Goal: Task Accomplishment & Management: Manage account settings

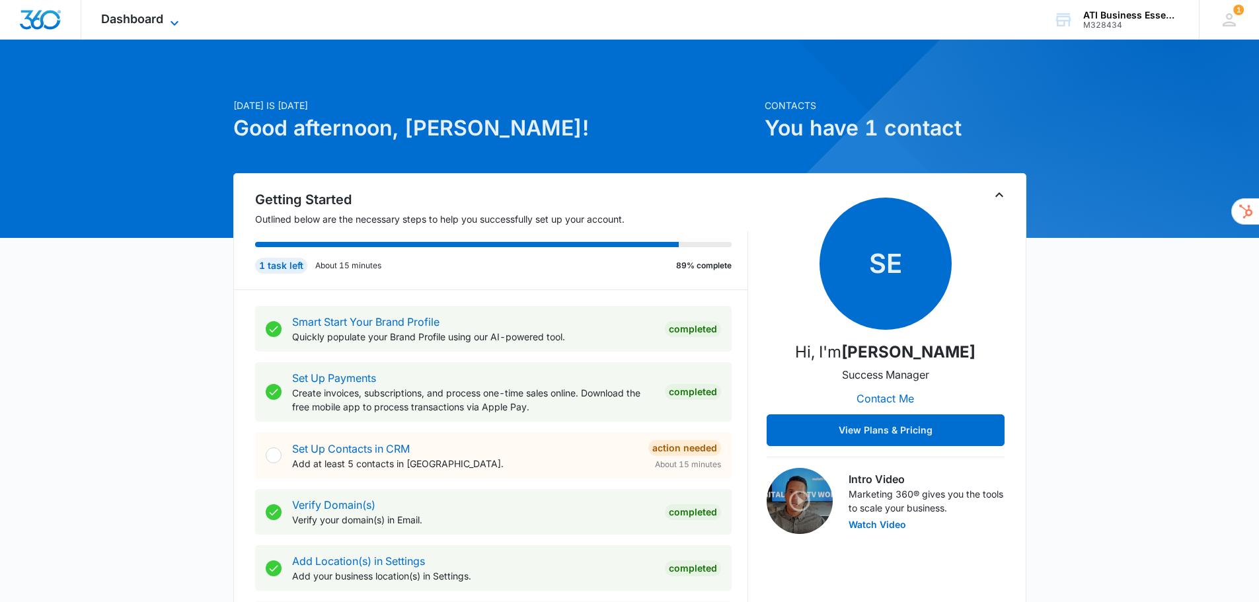
click at [174, 20] on icon at bounding box center [175, 23] width 16 height 16
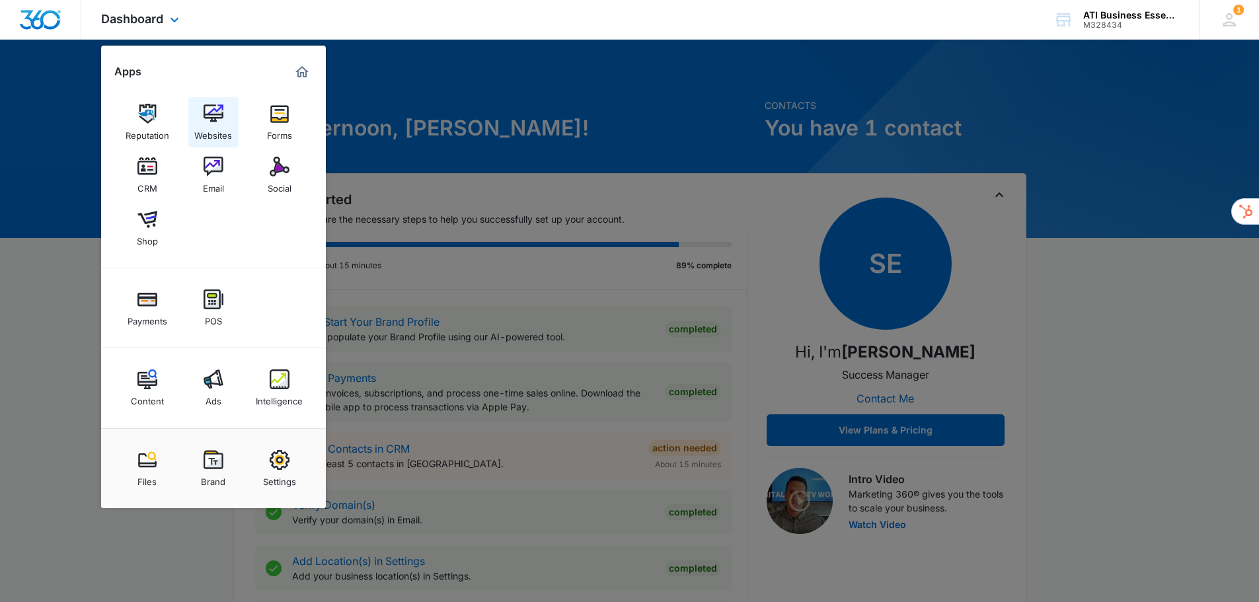
click at [209, 118] on img at bounding box center [214, 114] width 20 height 20
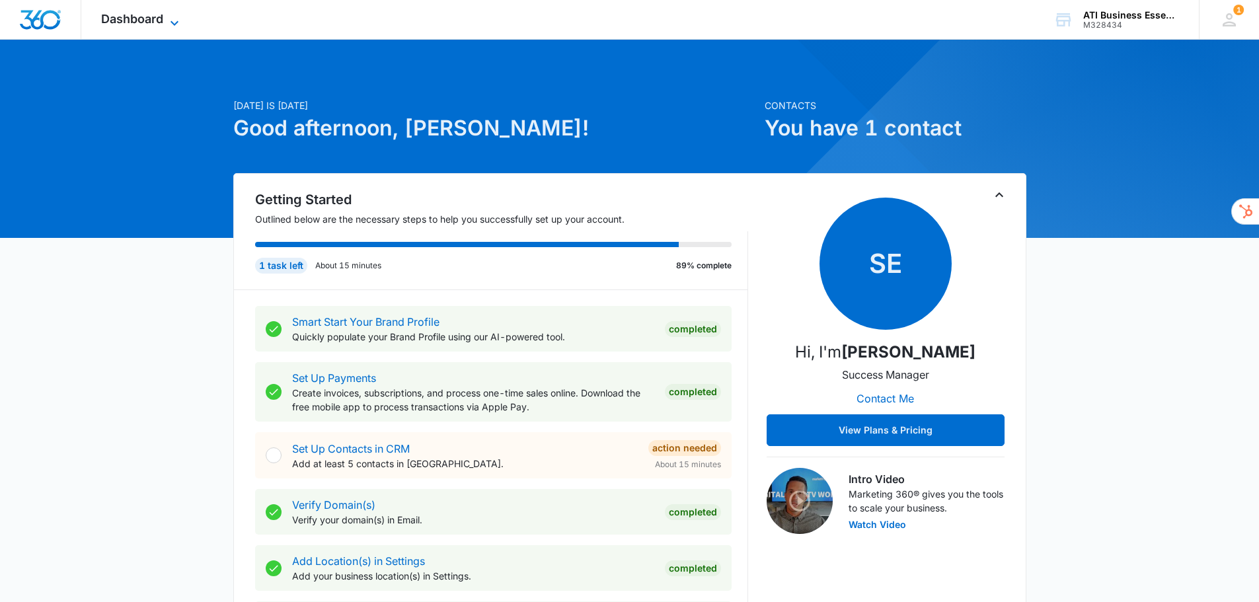
click at [174, 20] on icon at bounding box center [175, 23] width 16 height 16
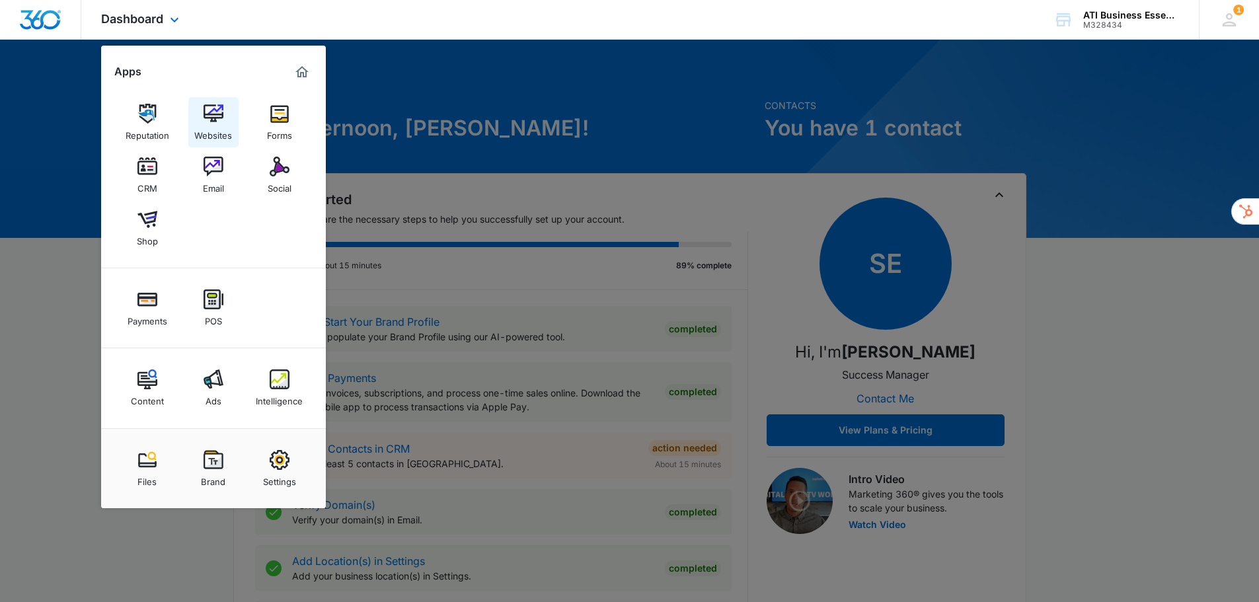
click at [215, 122] on img at bounding box center [214, 114] width 20 height 20
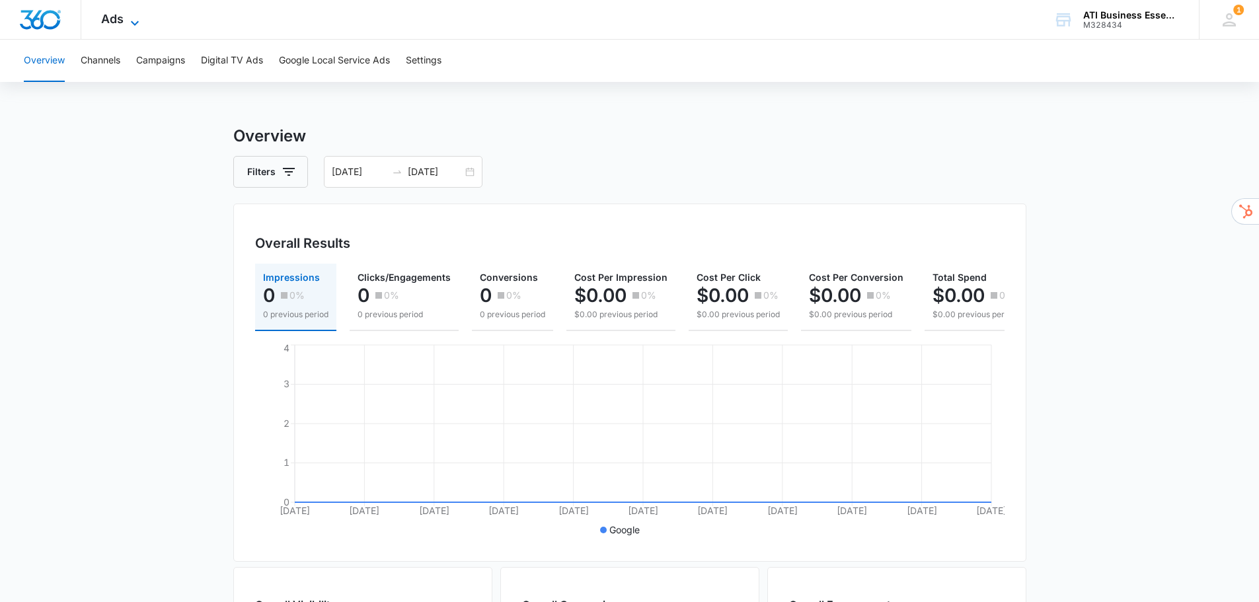
click at [130, 18] on icon at bounding box center [135, 23] width 16 height 16
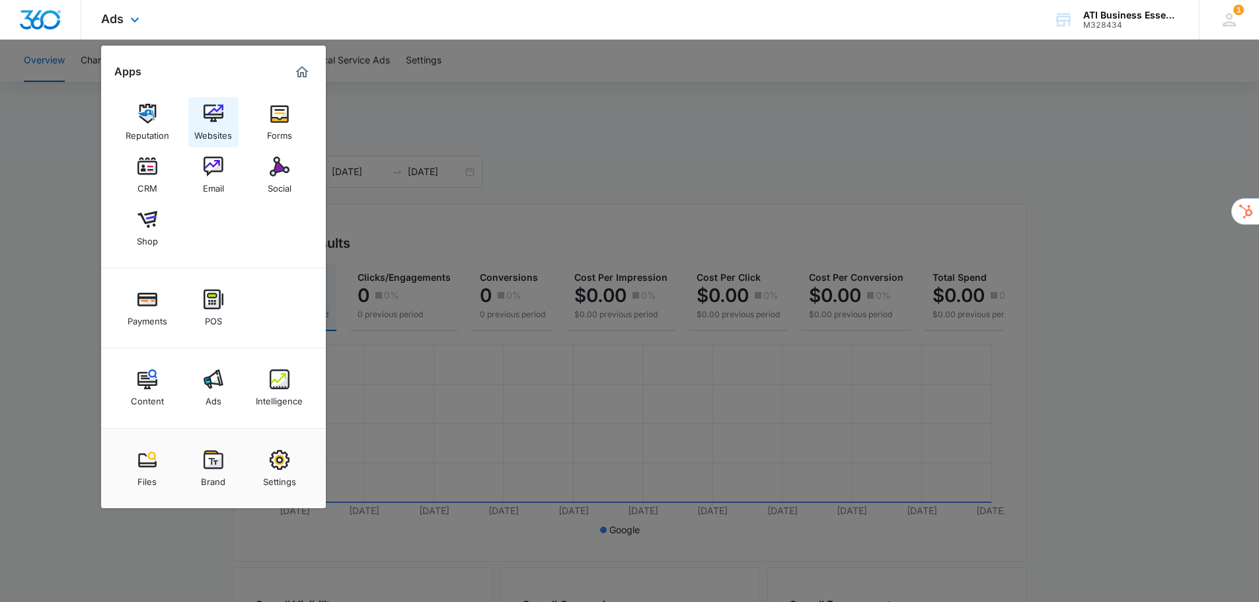
click at [211, 124] on div "Websites" at bounding box center [213, 132] width 38 height 17
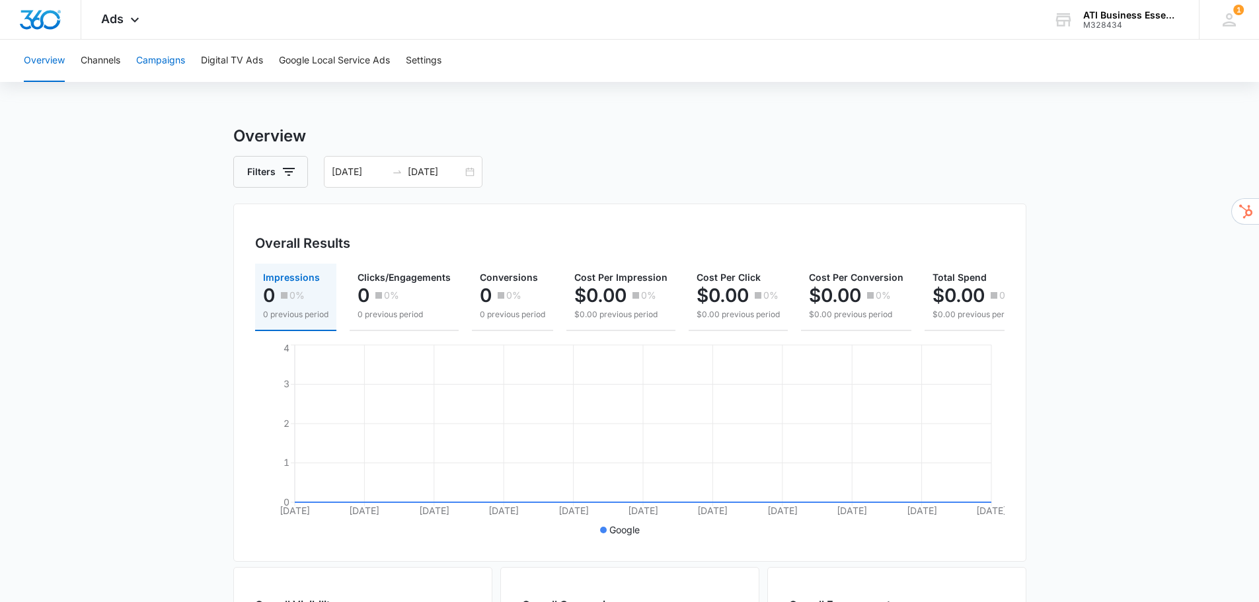
click at [162, 60] on button "Campaigns" at bounding box center [160, 61] width 49 height 42
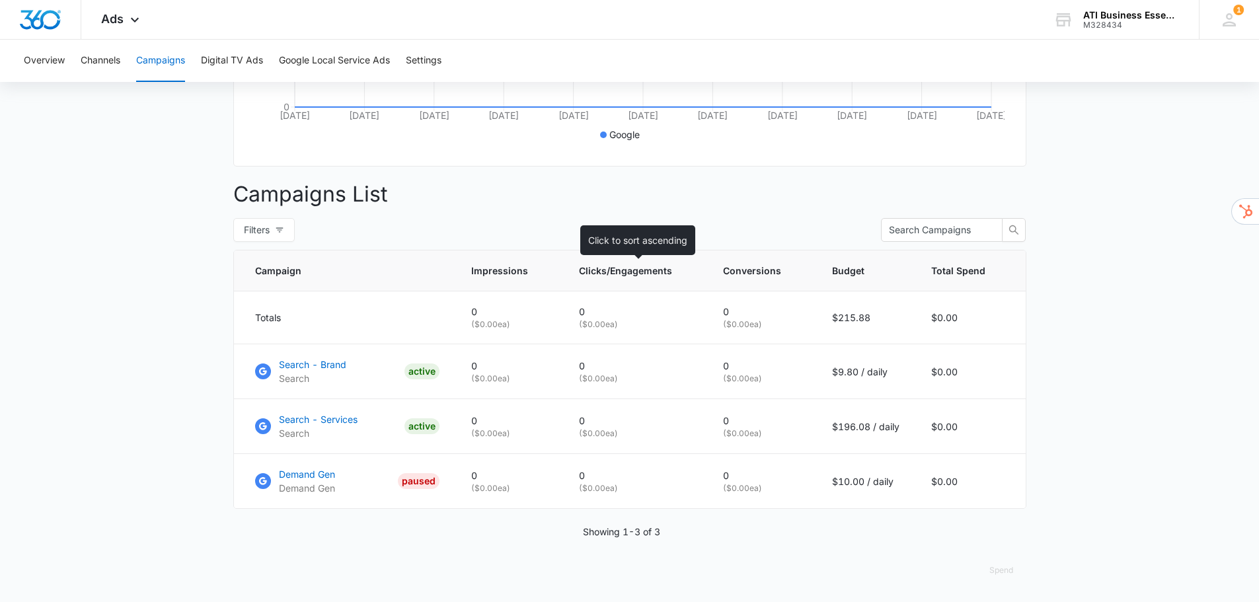
scroll to position [405, 0]
click at [301, 418] on p "Search - Services" at bounding box center [318, 419] width 79 height 14
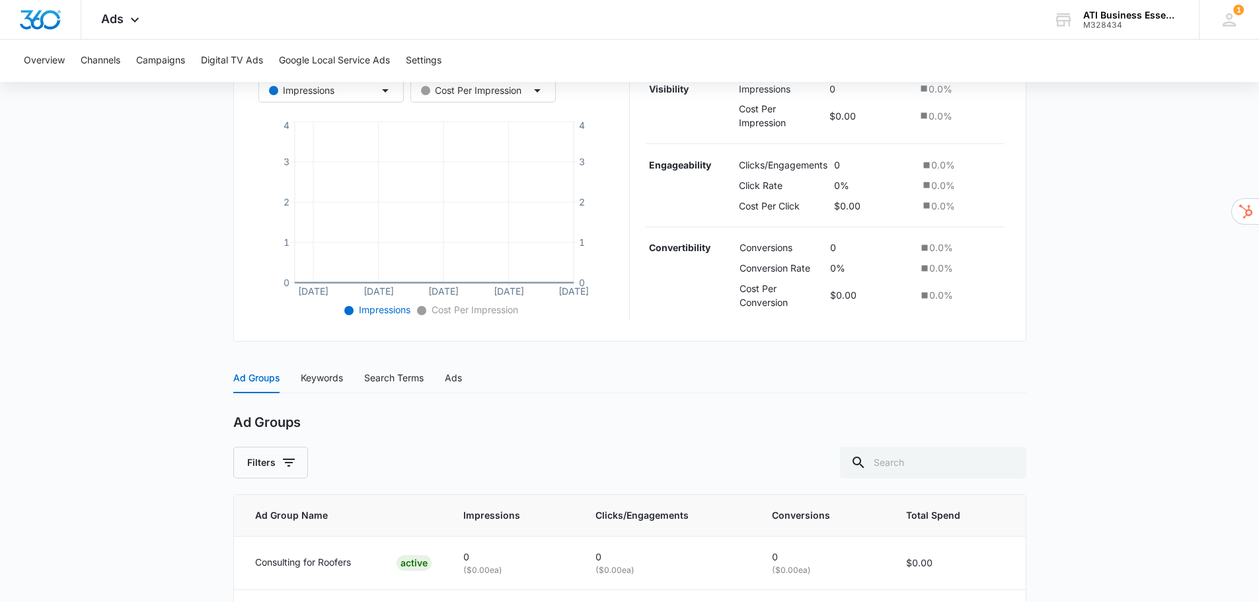
scroll to position [369, 0]
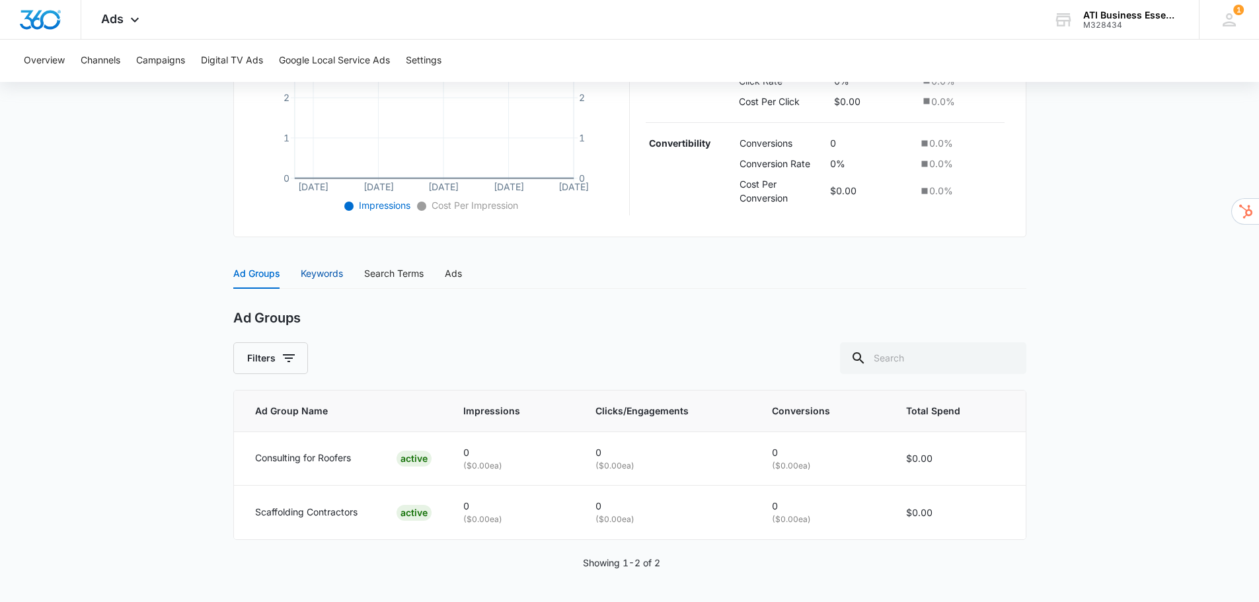
click at [319, 274] on div "Keywords" at bounding box center [322, 273] width 42 height 15
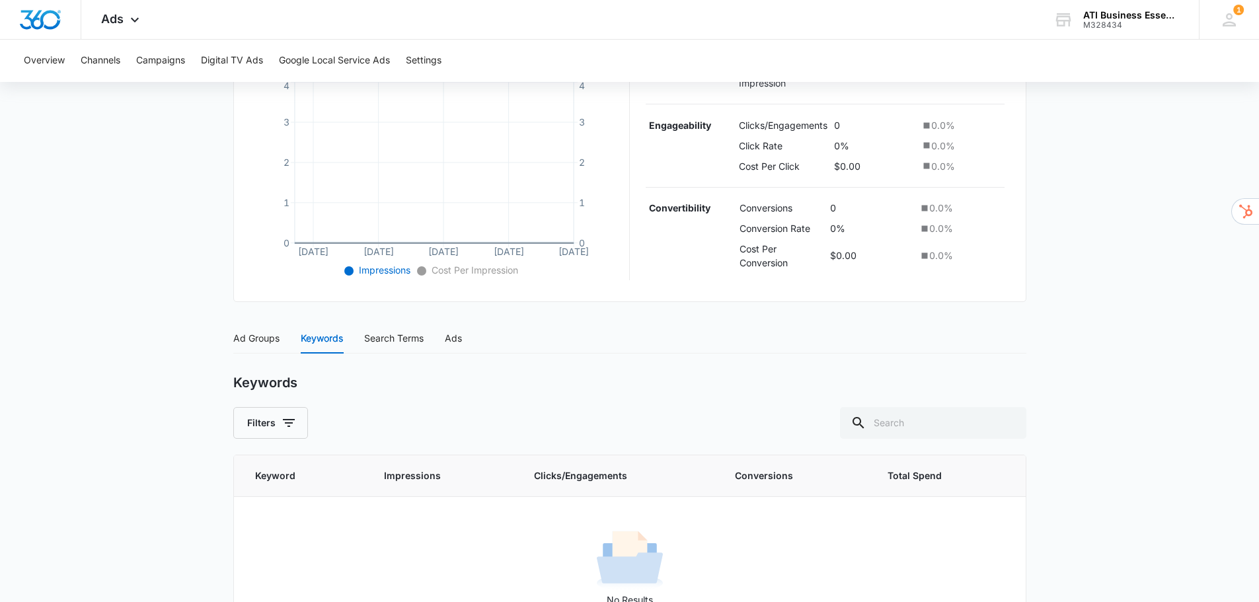
scroll to position [355, 0]
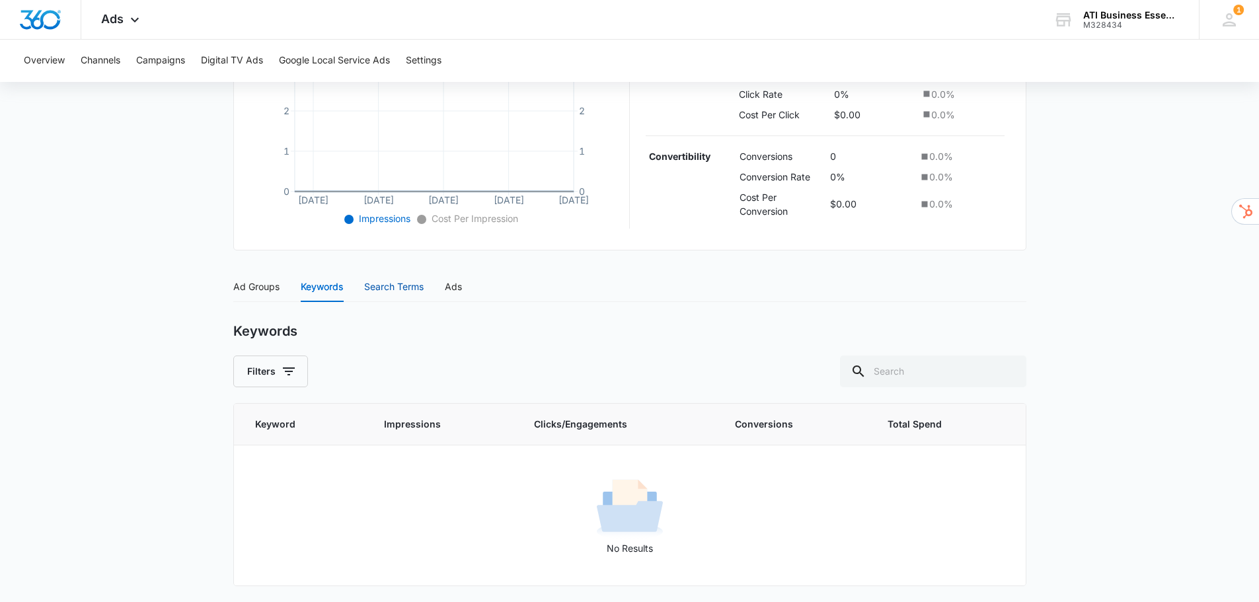
click at [396, 284] on div "Search Terms" at bounding box center [393, 287] width 59 height 15
click at [457, 289] on div "Ads" at bounding box center [453, 287] width 17 height 15
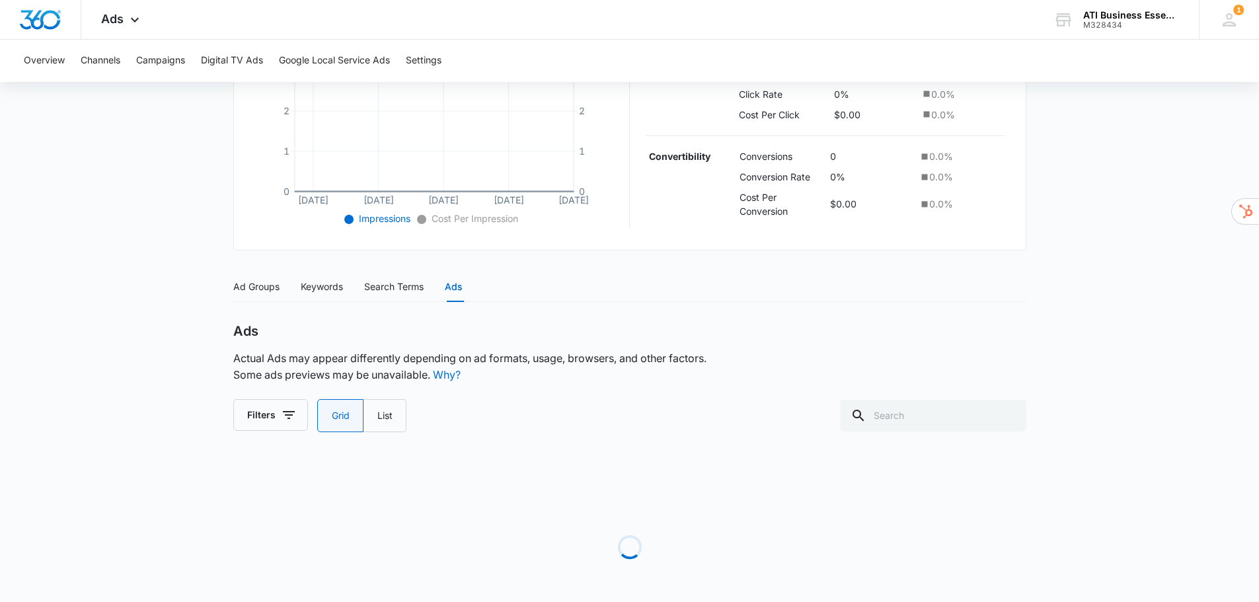
scroll to position [325, 0]
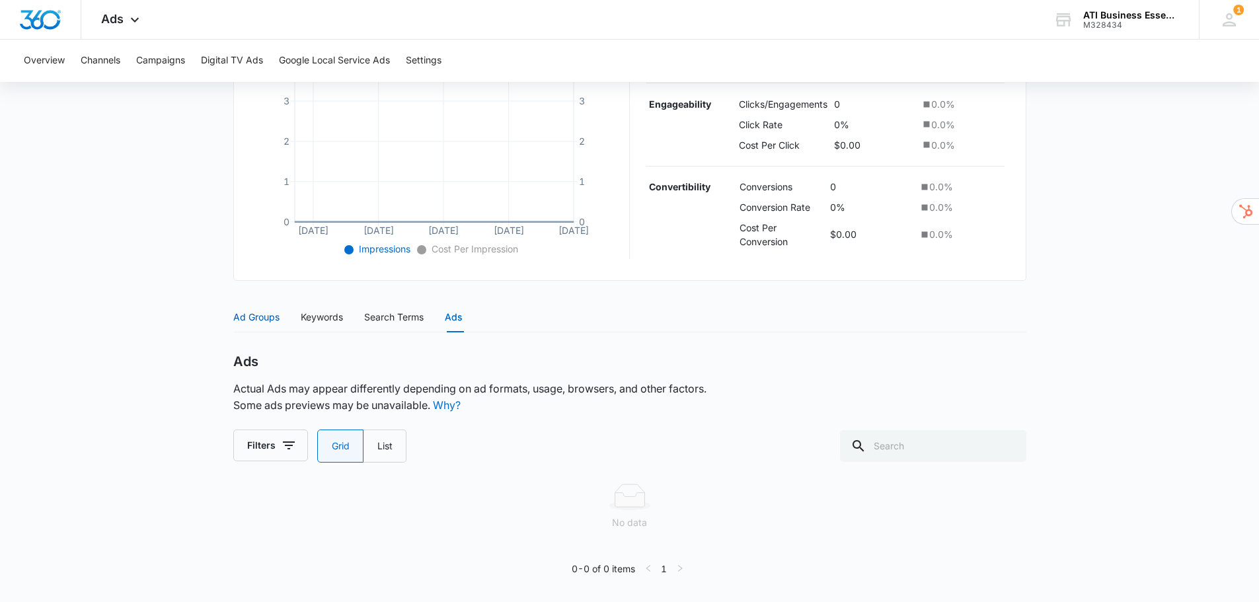
click at [264, 319] on div "Ad Groups" at bounding box center [256, 317] width 46 height 15
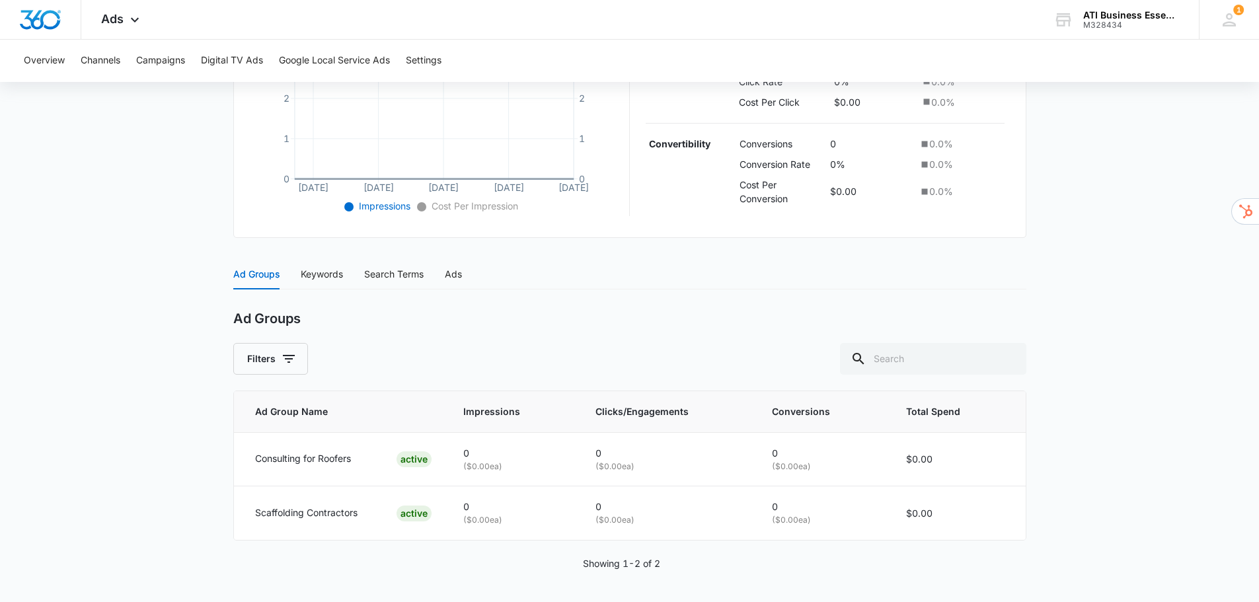
scroll to position [369, 0]
click at [326, 274] on div "Keywords" at bounding box center [322, 273] width 42 height 15
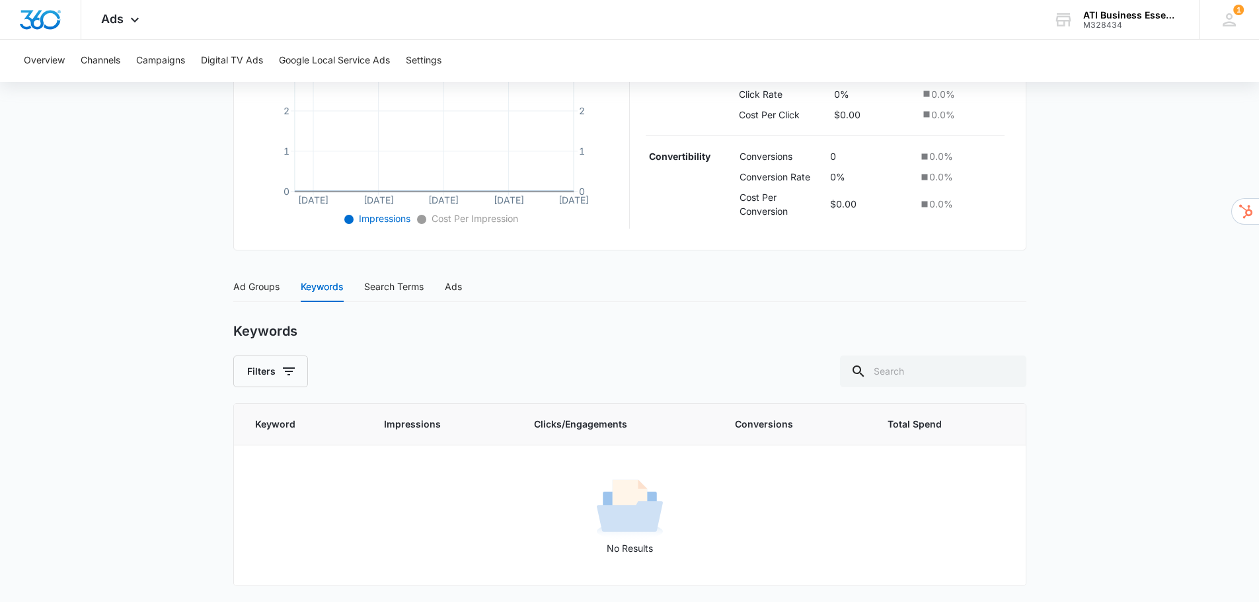
scroll to position [355, 0]
click at [295, 371] on icon "button" at bounding box center [289, 371] width 16 height 16
click at [246, 425] on input "All" at bounding box center [246, 425] width 11 height 11
radio input "true"
click at [478, 353] on div "Keywords Filters (1) Viewing : All Active Paused Clear All" at bounding box center [629, 355] width 793 height 64
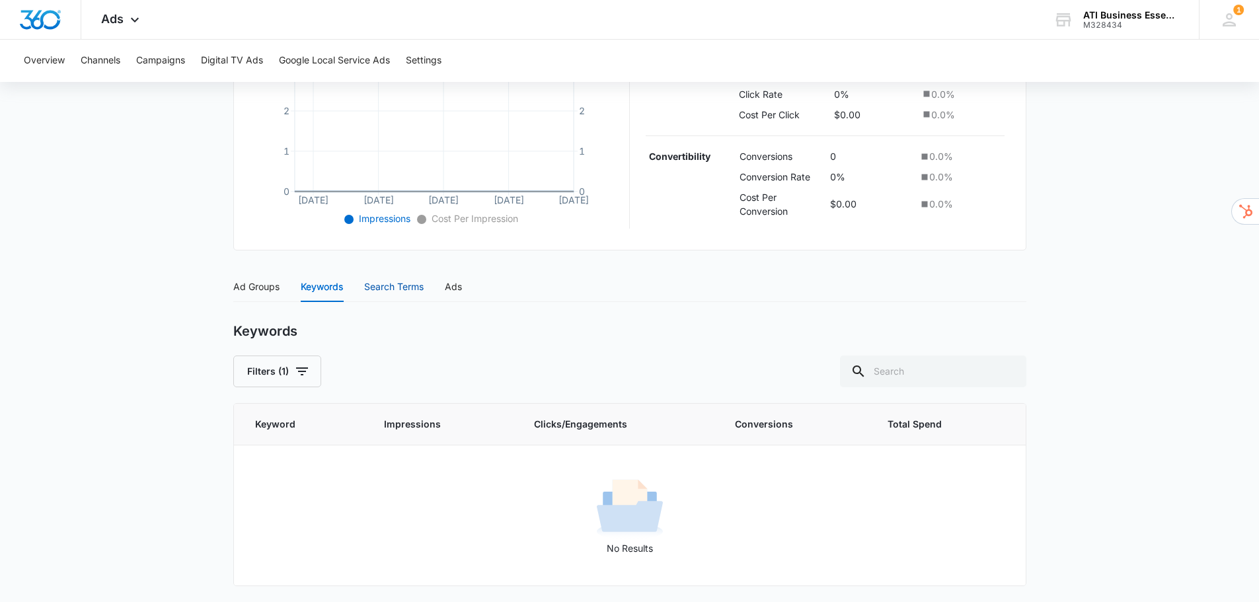
click at [403, 287] on div "Search Terms" at bounding box center [393, 287] width 59 height 15
click at [289, 370] on icon "button" at bounding box center [289, 371] width 16 height 16
click at [246, 426] on input "All" at bounding box center [246, 425] width 11 height 11
radio input "true"
click at [594, 345] on div "Search Terms Filters (1) Viewing : All Active Paused Clear All" at bounding box center [629, 355] width 793 height 64
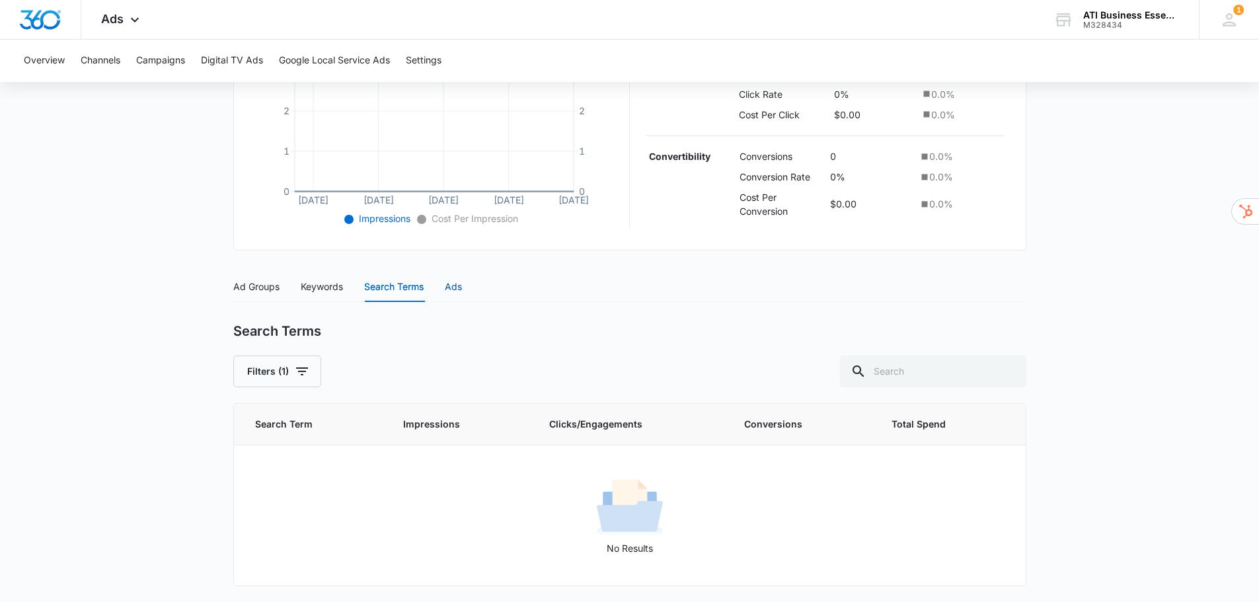
click at [458, 291] on div "Ads" at bounding box center [453, 287] width 17 height 15
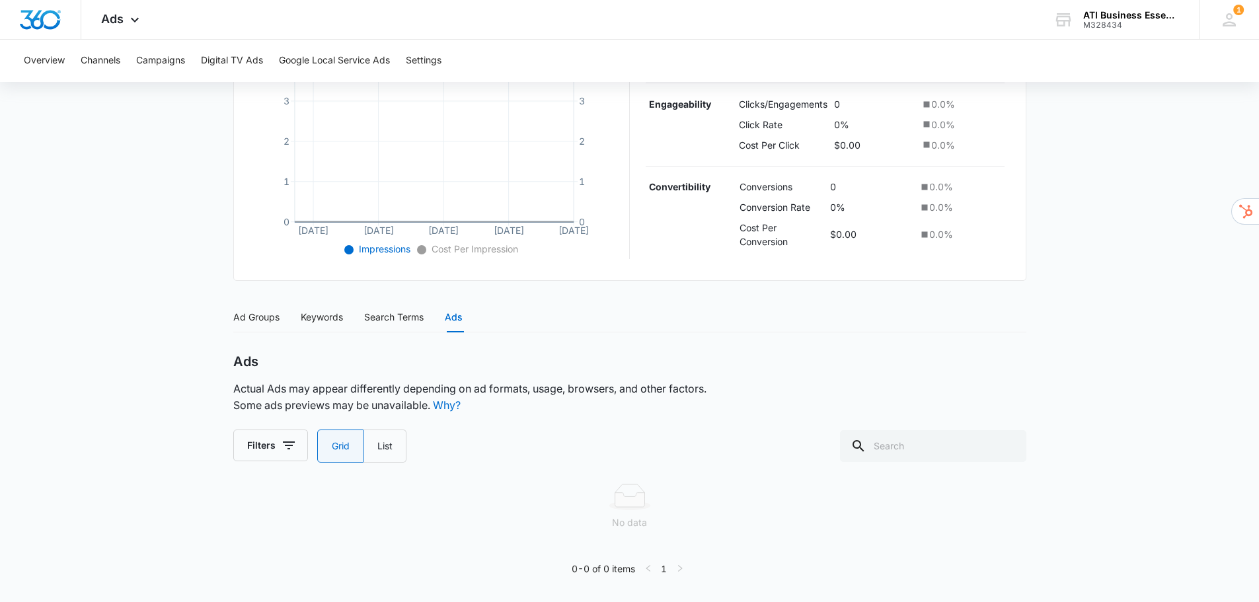
scroll to position [325, 0]
click at [289, 443] on icon "button" at bounding box center [289, 445] width 16 height 16
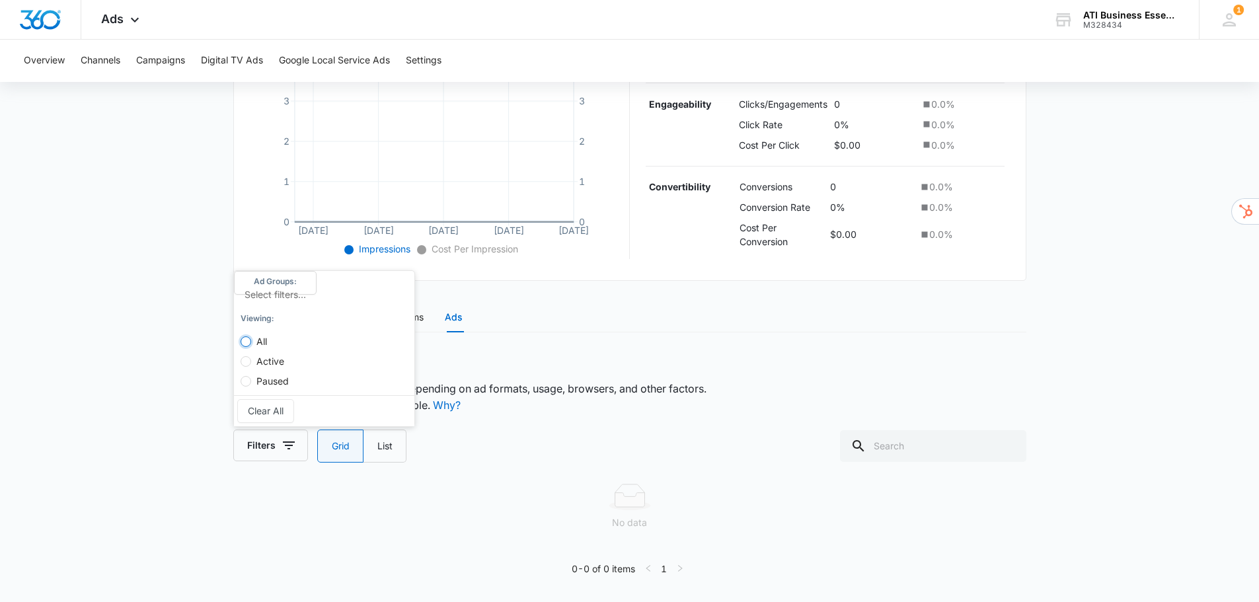
click at [248, 340] on input "All" at bounding box center [246, 341] width 11 height 11
radio input "true"
click at [615, 347] on div "Ad Groups Keywords Search Terms Ads Ad Groups Filters Ad Group Name Impressions…" at bounding box center [629, 444] width 793 height 284
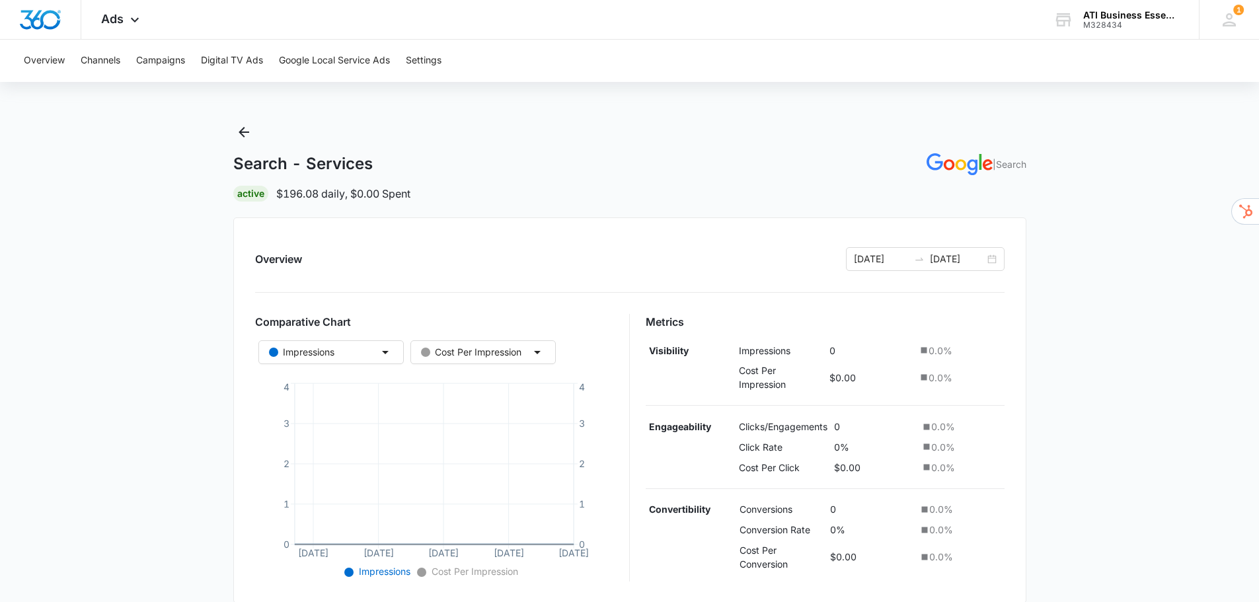
scroll to position [0, 0]
click at [245, 132] on icon "Back" at bounding box center [244, 135] width 16 height 16
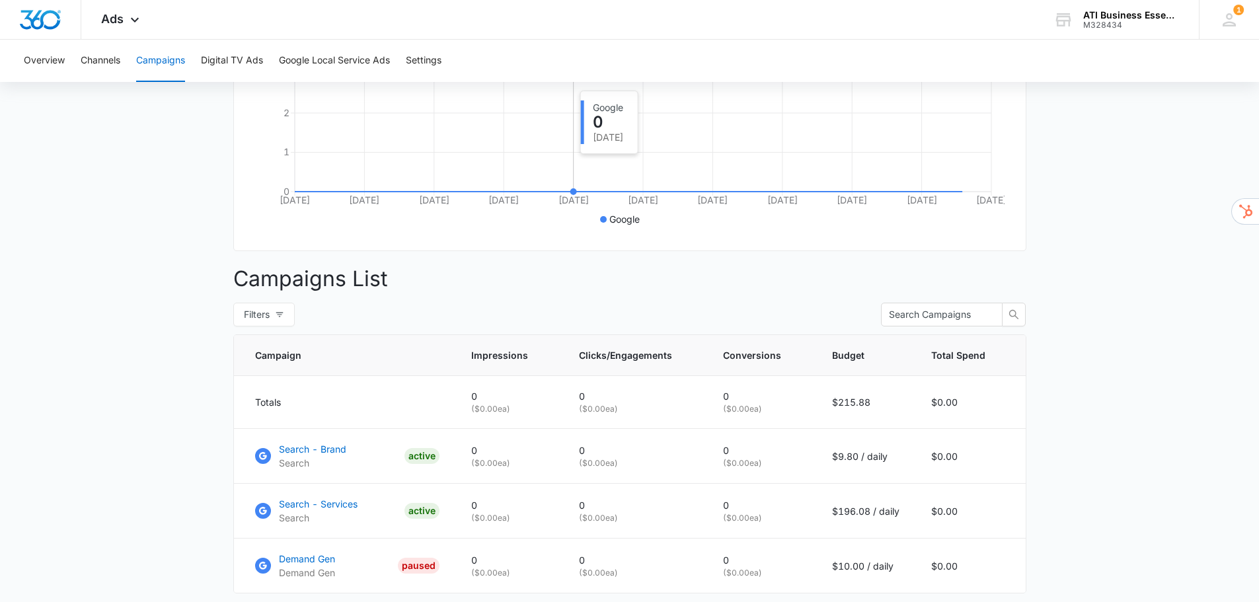
scroll to position [405, 0]
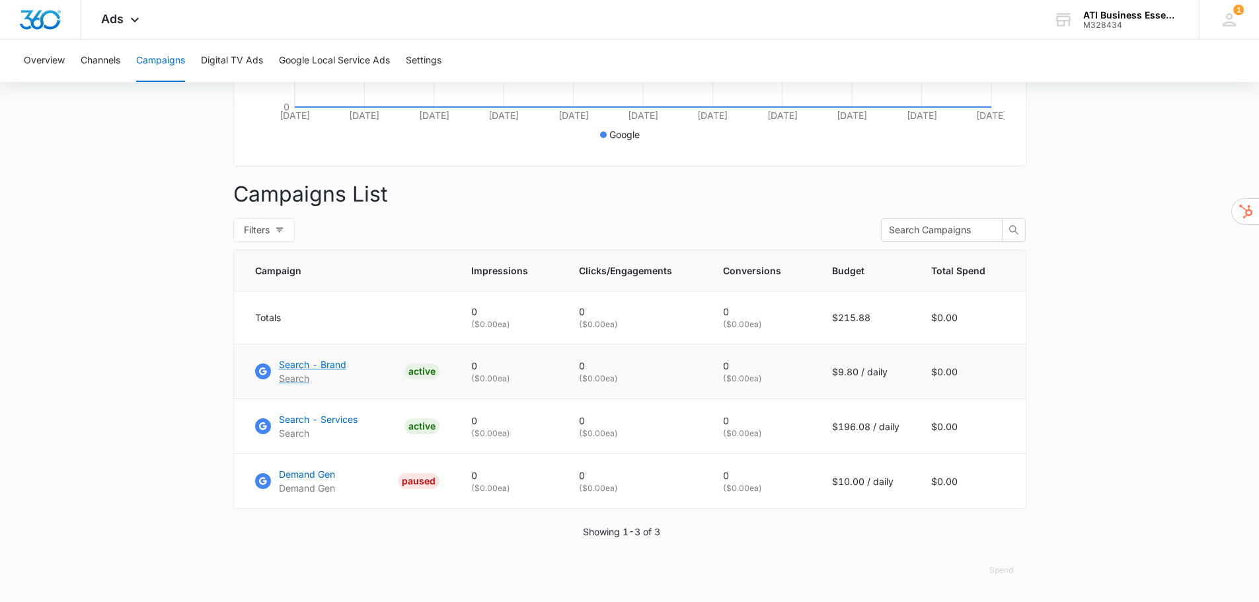
click at [295, 366] on p "Search - Brand" at bounding box center [312, 364] width 67 height 14
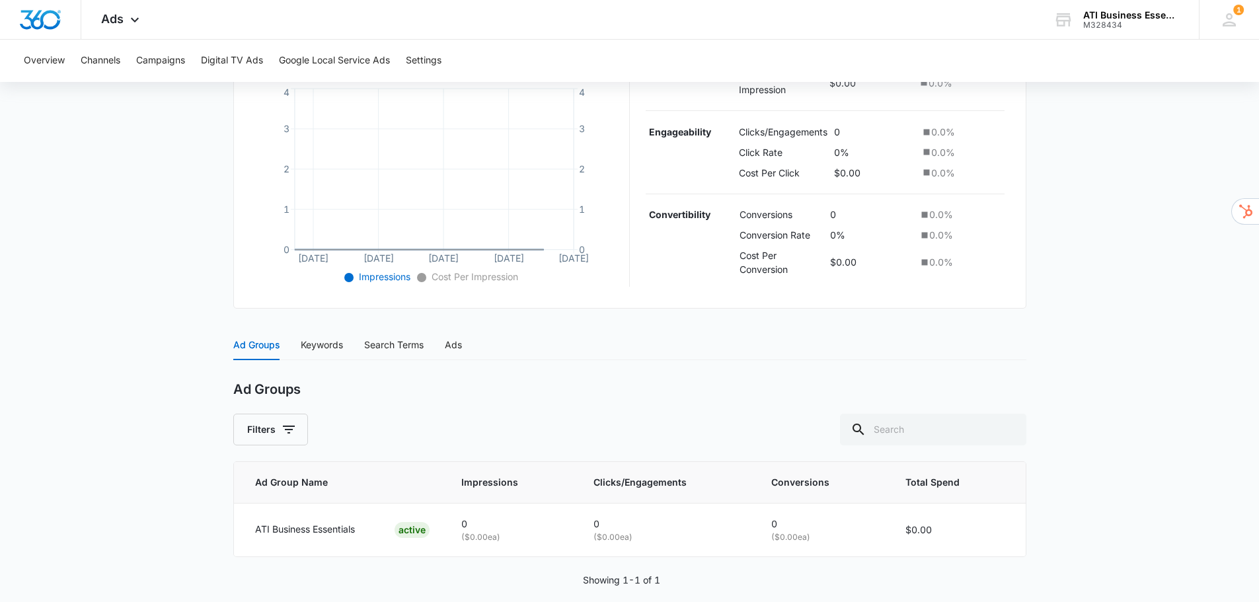
scroll to position [315, 0]
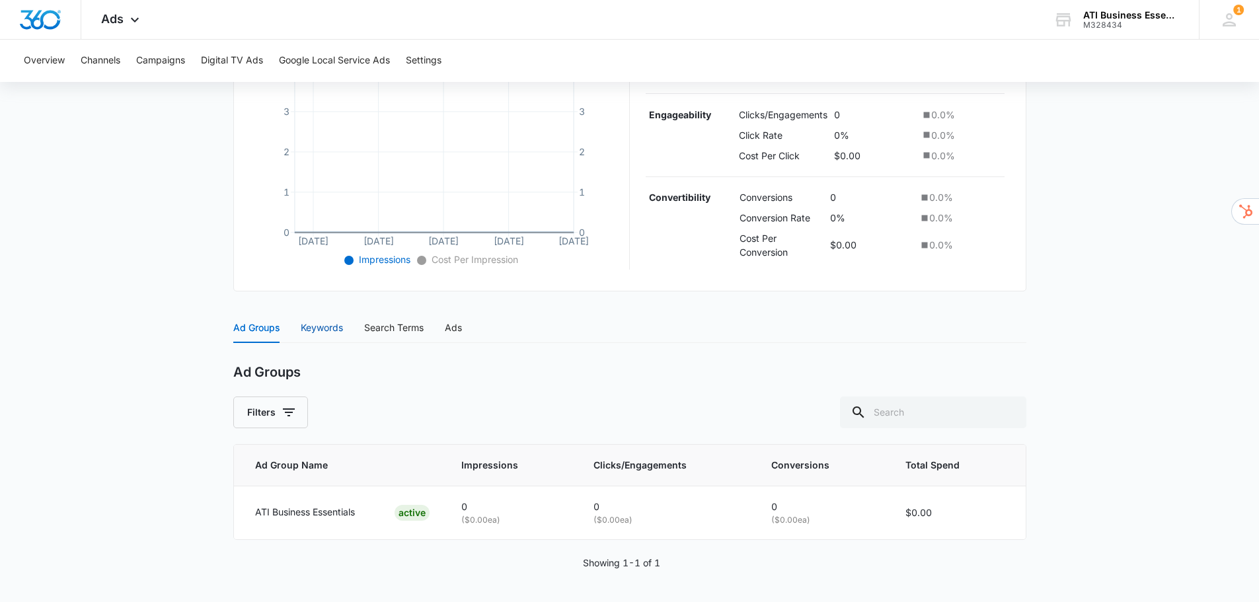
click at [327, 328] on div "Keywords" at bounding box center [322, 327] width 42 height 15
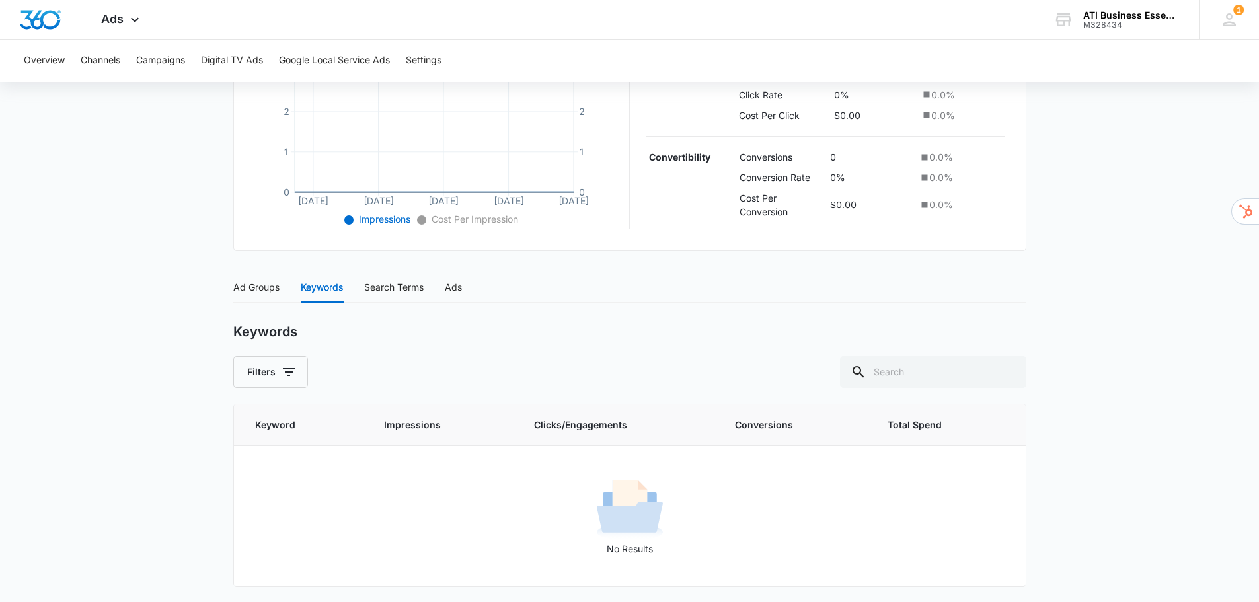
scroll to position [355, 0]
click at [285, 377] on icon "button" at bounding box center [289, 371] width 16 height 16
click at [248, 424] on input "All" at bounding box center [246, 425] width 11 height 11
radio input "true"
click at [400, 287] on div "Search Terms" at bounding box center [393, 287] width 59 height 15
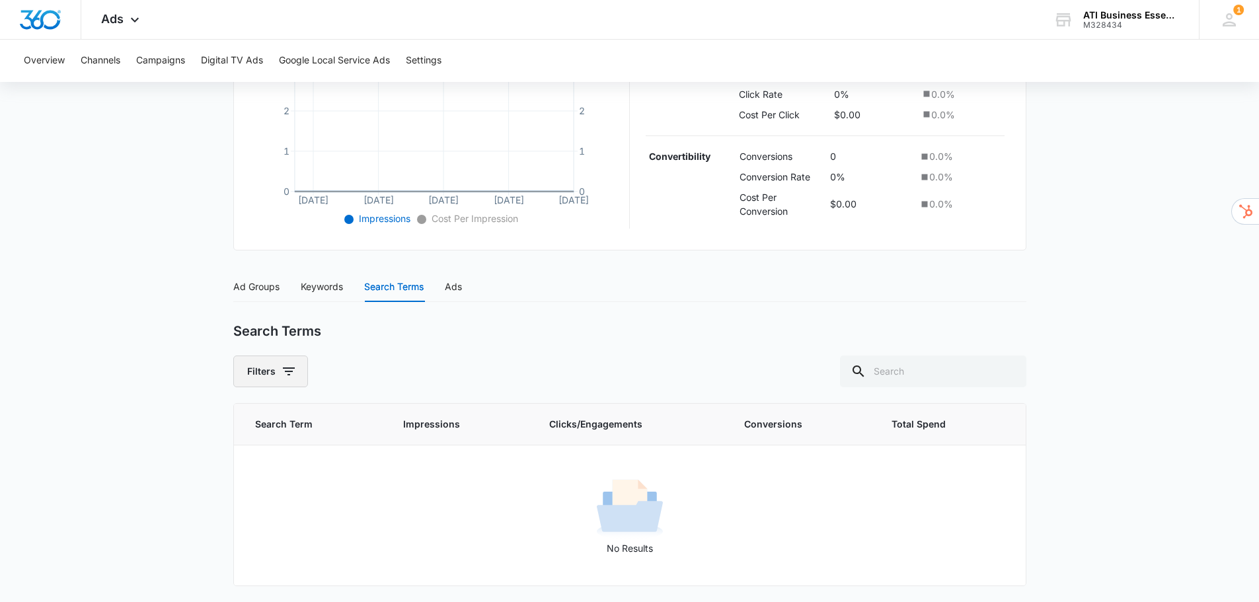
click at [285, 367] on icon "button" at bounding box center [289, 371] width 12 height 8
click at [251, 425] on span "All" at bounding box center [261, 425] width 21 height 11
click at [251, 425] on input "All" at bounding box center [246, 425] width 11 height 11
radio input "true"
click at [458, 287] on div "Ads" at bounding box center [453, 287] width 17 height 15
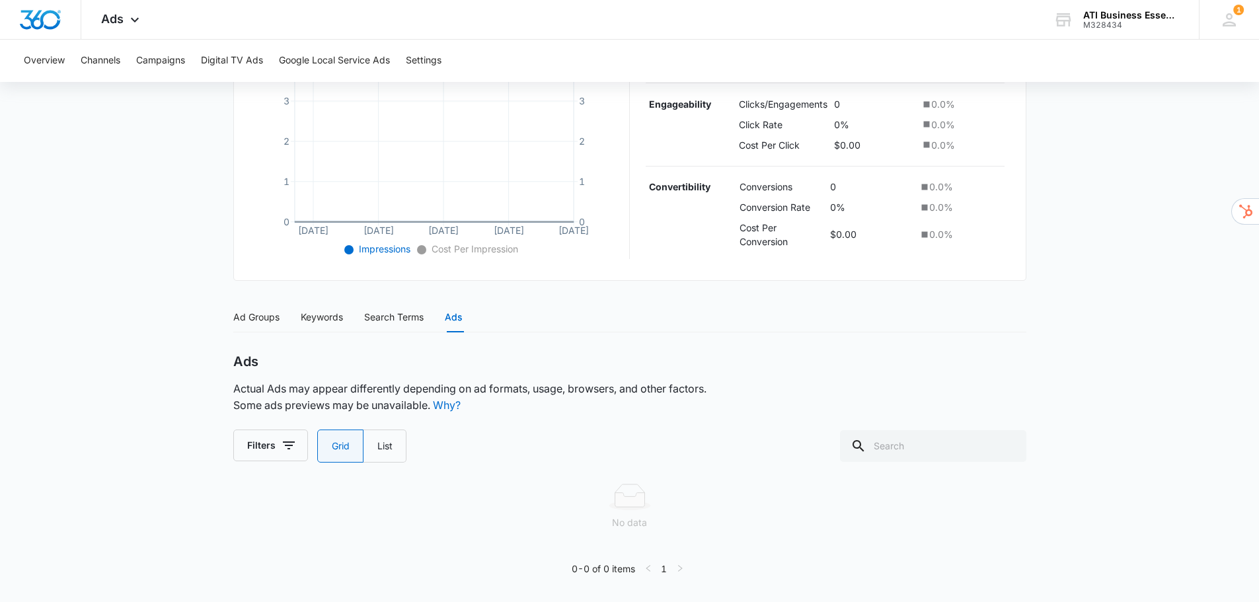
scroll to position [325, 0]
click at [287, 447] on icon "button" at bounding box center [289, 445] width 16 height 16
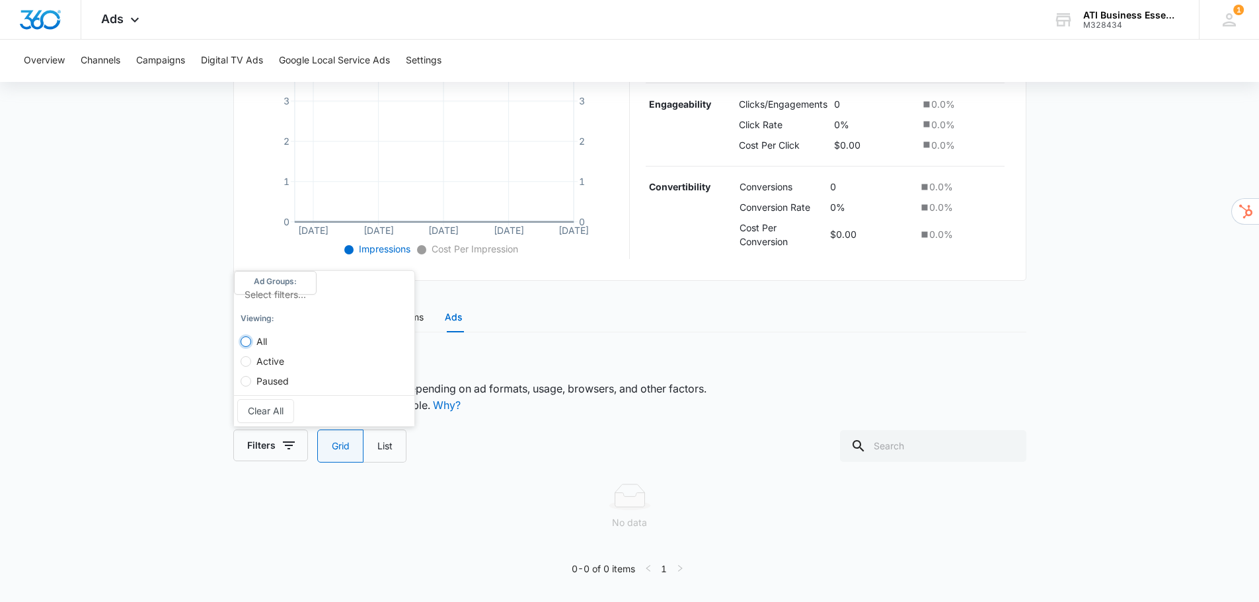
click at [249, 342] on input "All" at bounding box center [246, 341] width 11 height 11
radio input "true"
click at [623, 348] on div "Ad Groups Keywords Search Terms Ads Ad Groups Filters Ad Group Name Impressions…" at bounding box center [629, 444] width 793 height 284
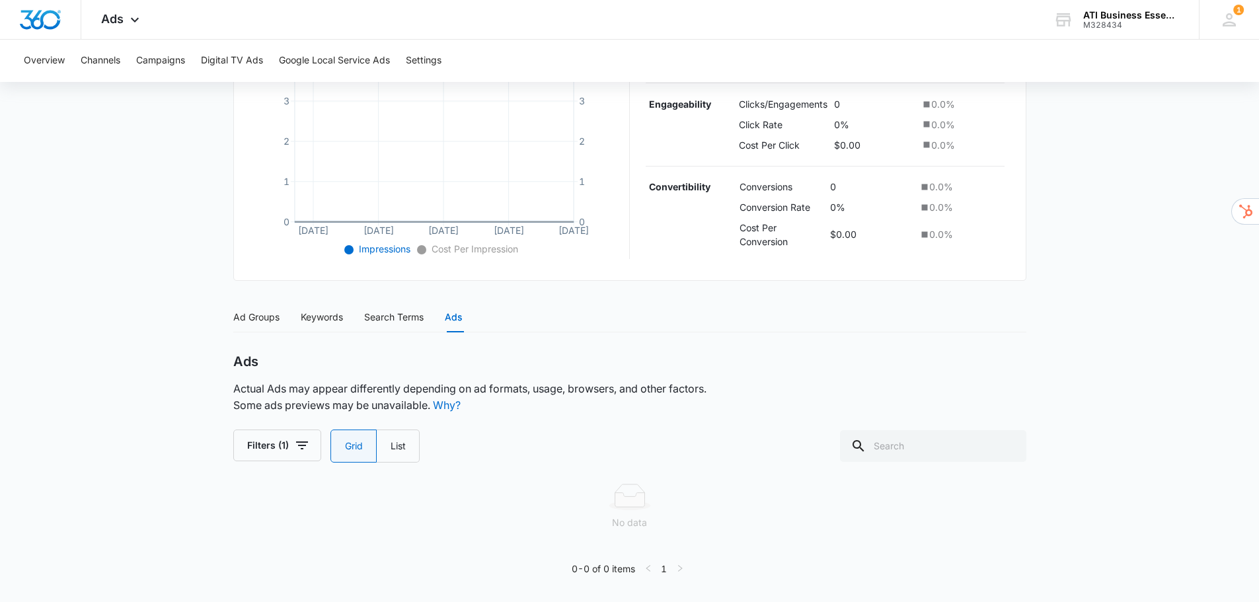
scroll to position [0, 0]
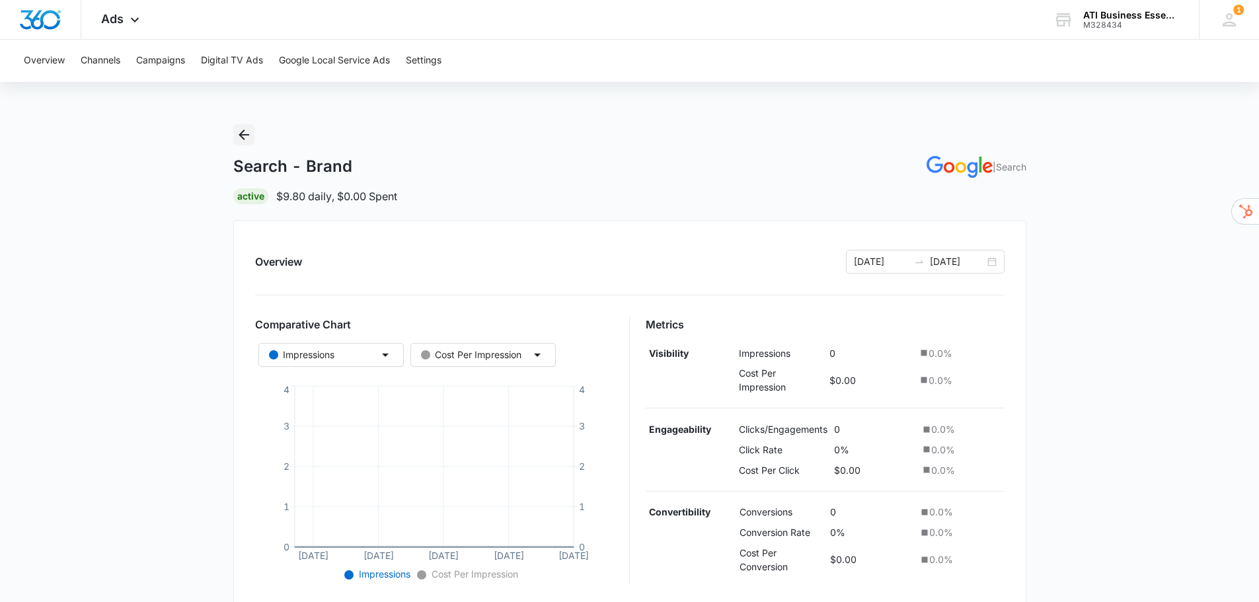
click at [244, 134] on icon "Back" at bounding box center [244, 135] width 11 height 11
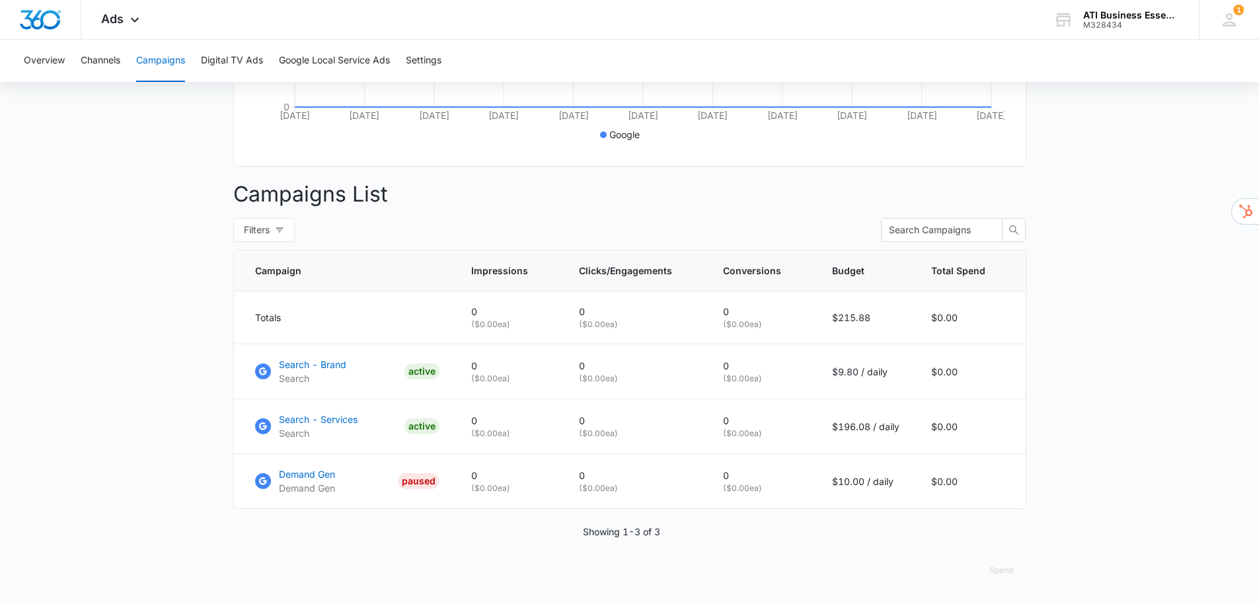
scroll to position [405, 0]
